Goal: Find specific page/section: Find specific page/section

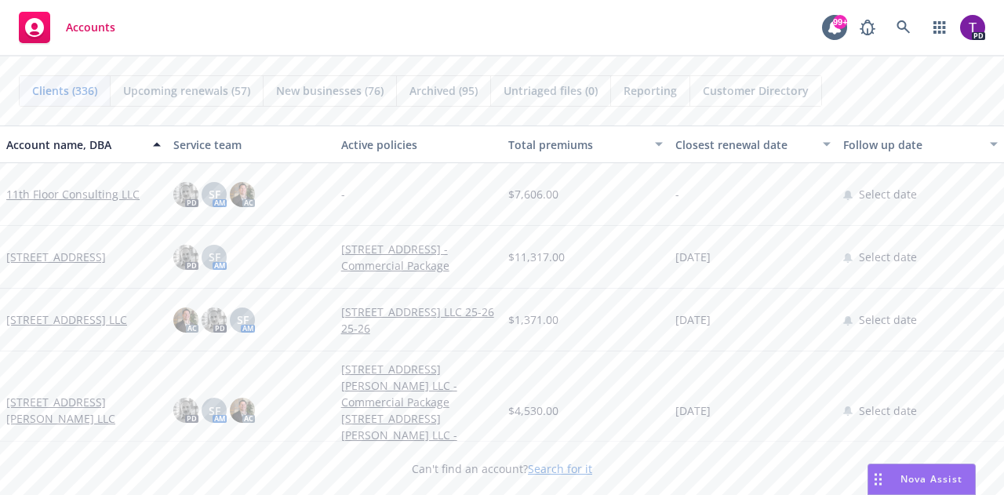
click at [554, 471] on link "Search for it" at bounding box center [560, 468] width 64 height 15
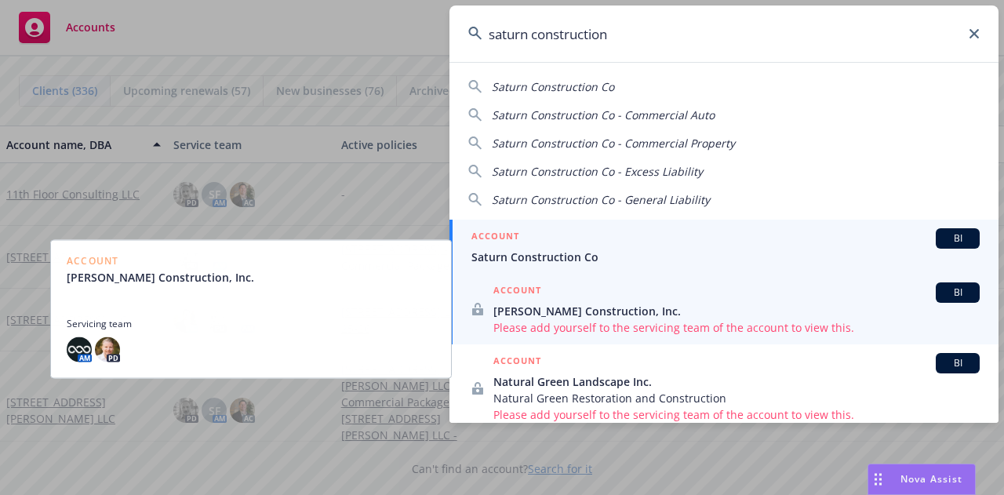
type input "saturn construction"
click at [556, 239] on div "ACCOUNT BI" at bounding box center [725, 238] width 508 height 20
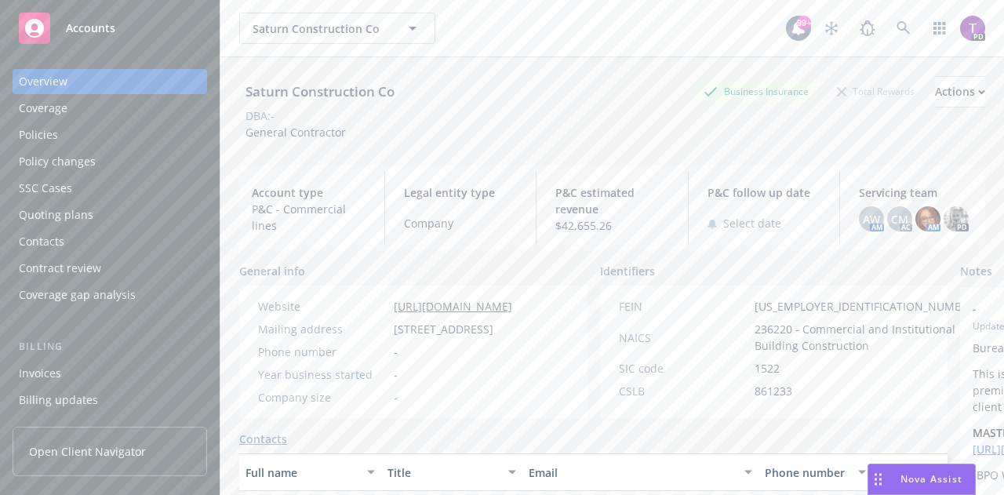
click at [44, 128] on div "Policies" at bounding box center [38, 134] width 39 height 25
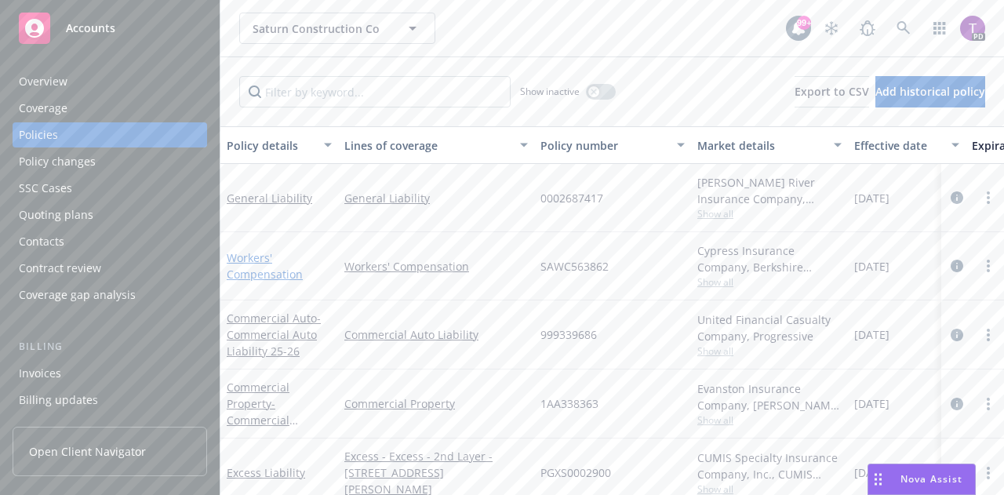
click at [263, 272] on link "Workers' Compensation" at bounding box center [265, 265] width 76 height 31
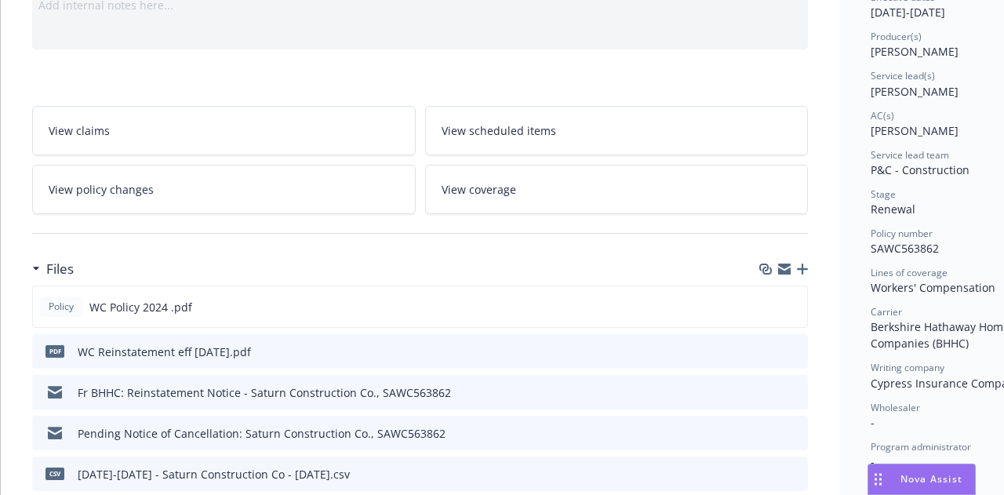
scroll to position [240, 0]
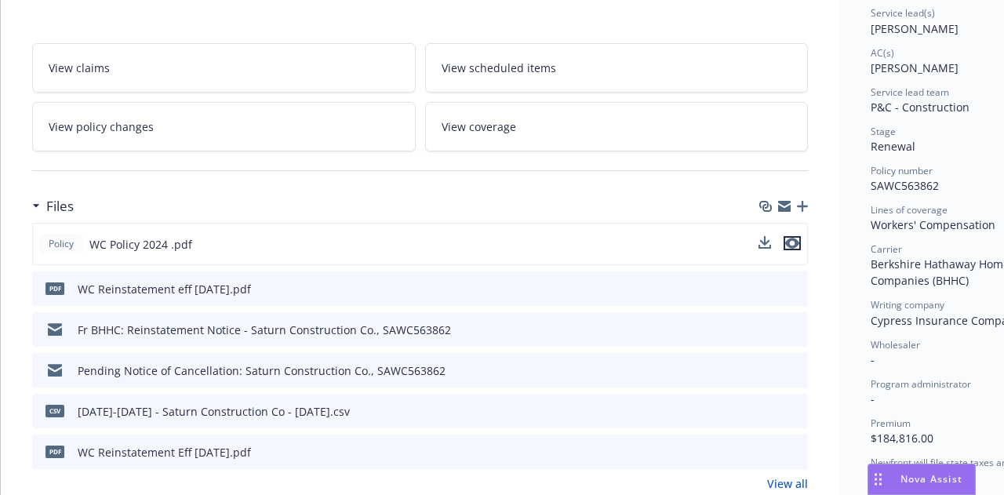
click at [794, 238] on icon "preview file" at bounding box center [792, 243] width 14 height 11
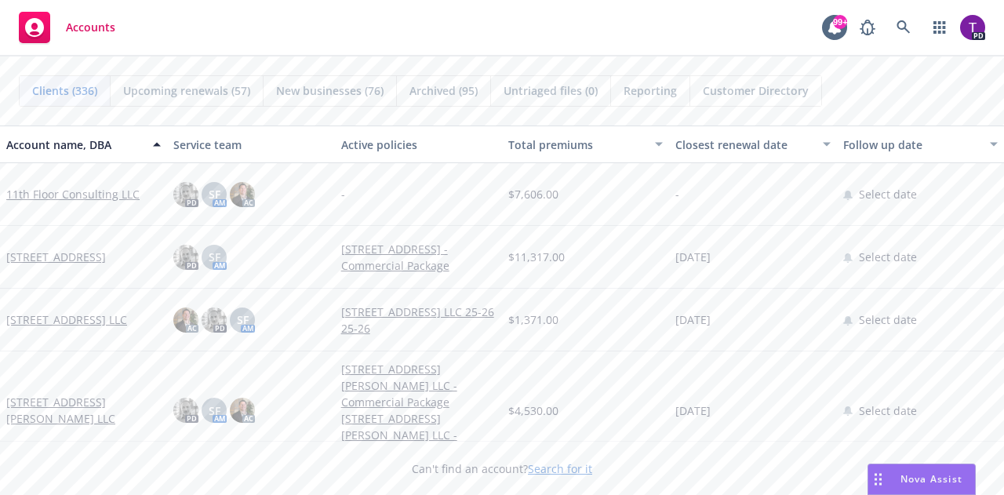
click at [558, 465] on link "Search for it" at bounding box center [560, 468] width 64 height 15
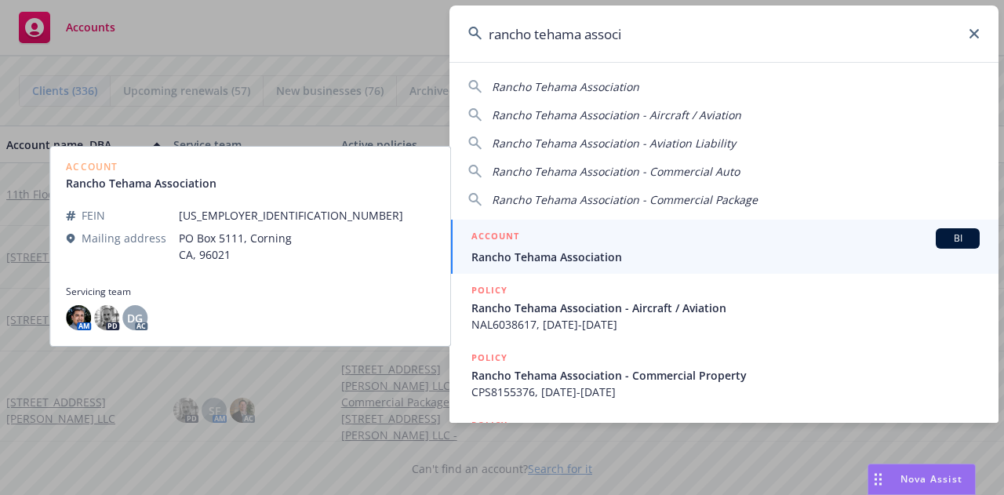
type input "rancho tehama associ"
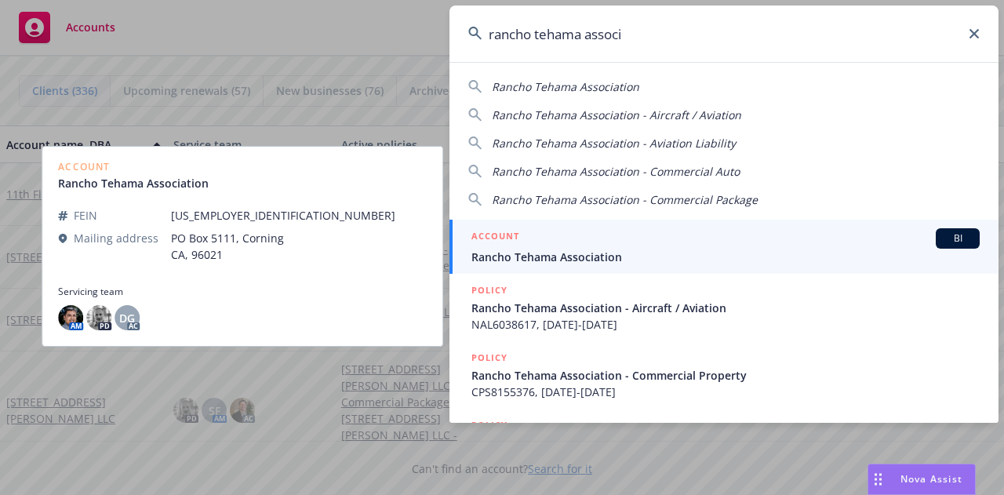
click at [591, 260] on span "Rancho Tehama Association" at bounding box center [725, 257] width 508 height 16
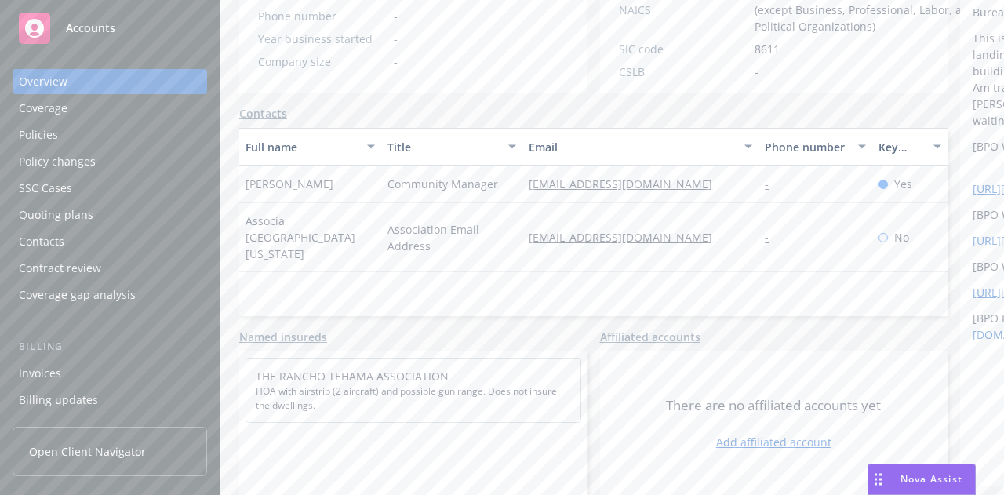
scroll to position [345, 0]
